Goal: Find specific page/section: Find specific page/section

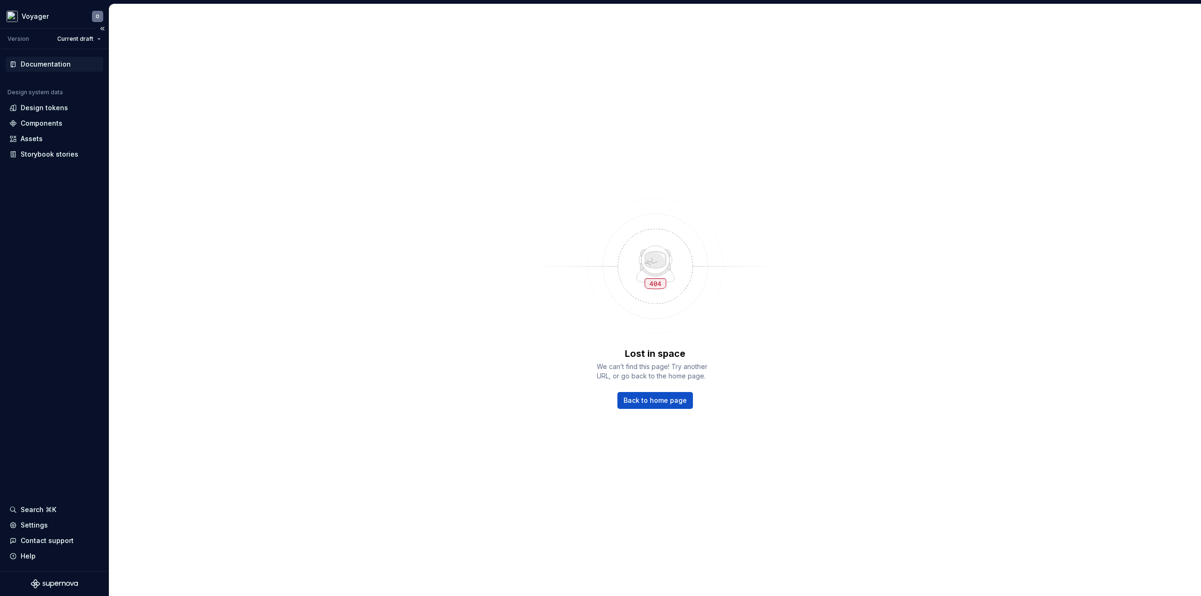
click at [47, 63] on div "Documentation" at bounding box center [46, 64] width 50 height 9
click at [46, 107] on div "Design tokens" at bounding box center [44, 107] width 47 height 9
